Goal: Information Seeking & Learning: Find specific fact

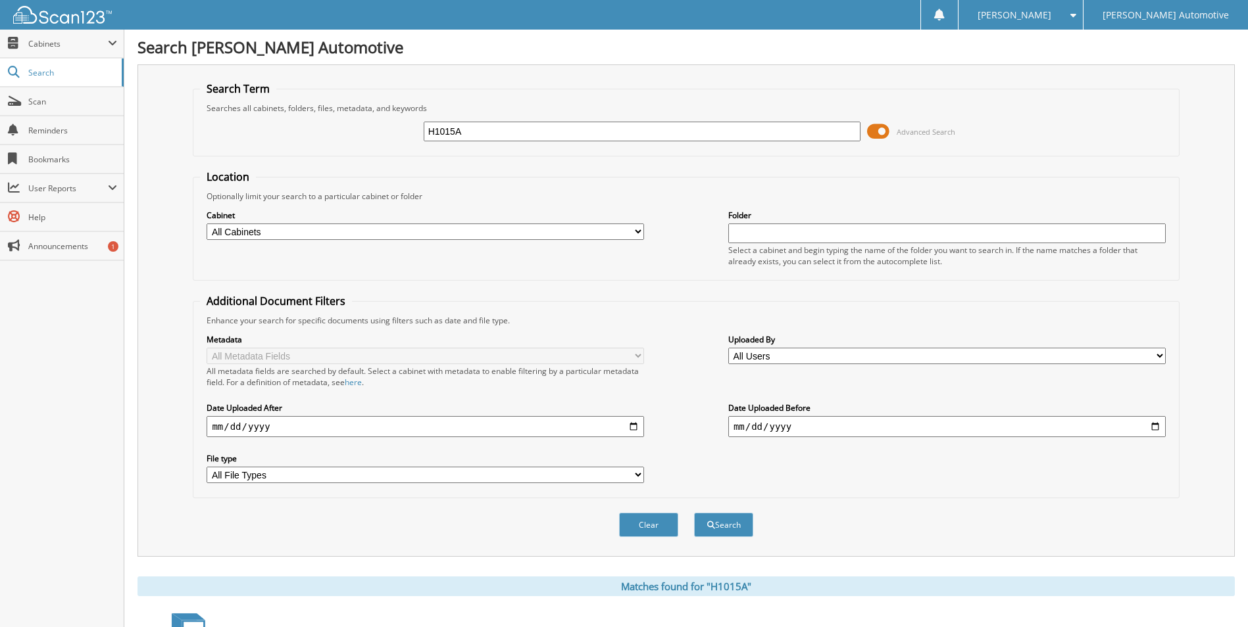
click at [486, 132] on input "H1015A" at bounding box center [642, 132] width 437 height 20
type input "478713"
click at [694, 513] on button "Search" at bounding box center [723, 525] width 59 height 24
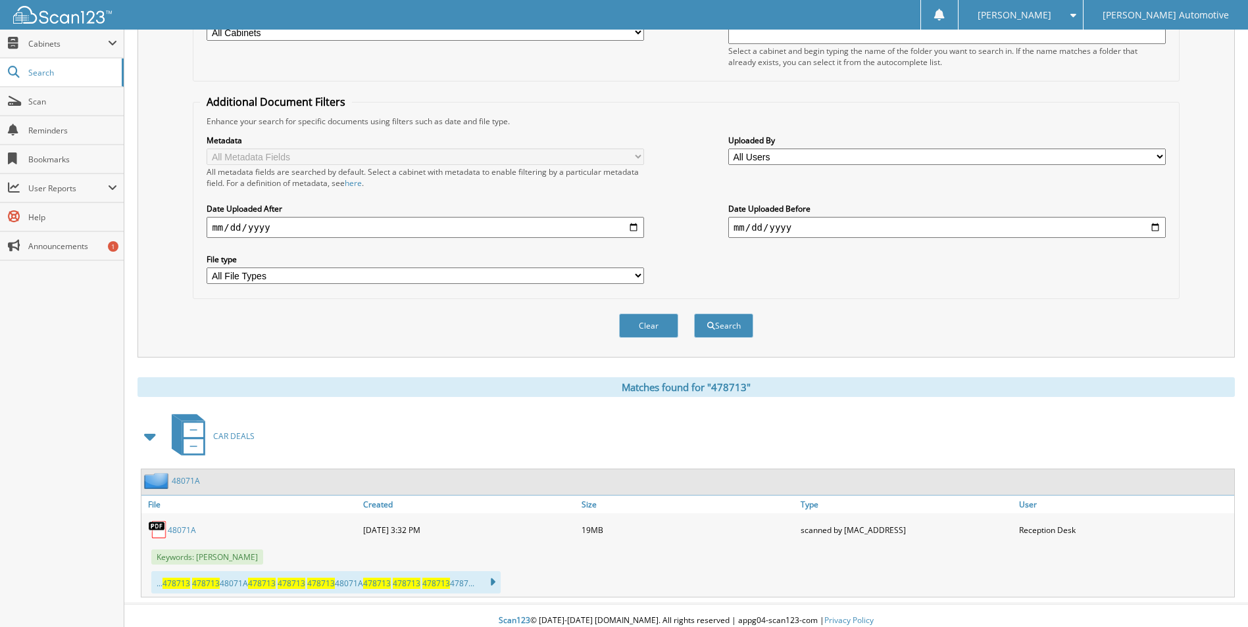
scroll to position [210, 0]
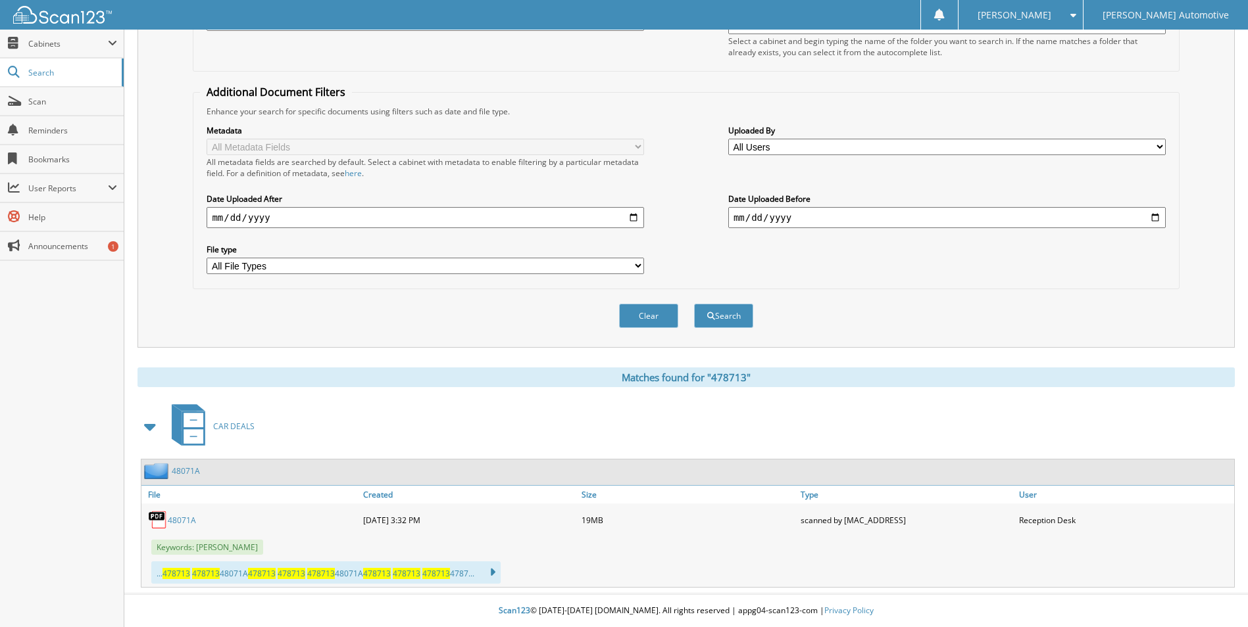
click at [182, 518] on link "48071A" at bounding box center [182, 520] width 28 height 11
